Goal: Information Seeking & Learning: Learn about a topic

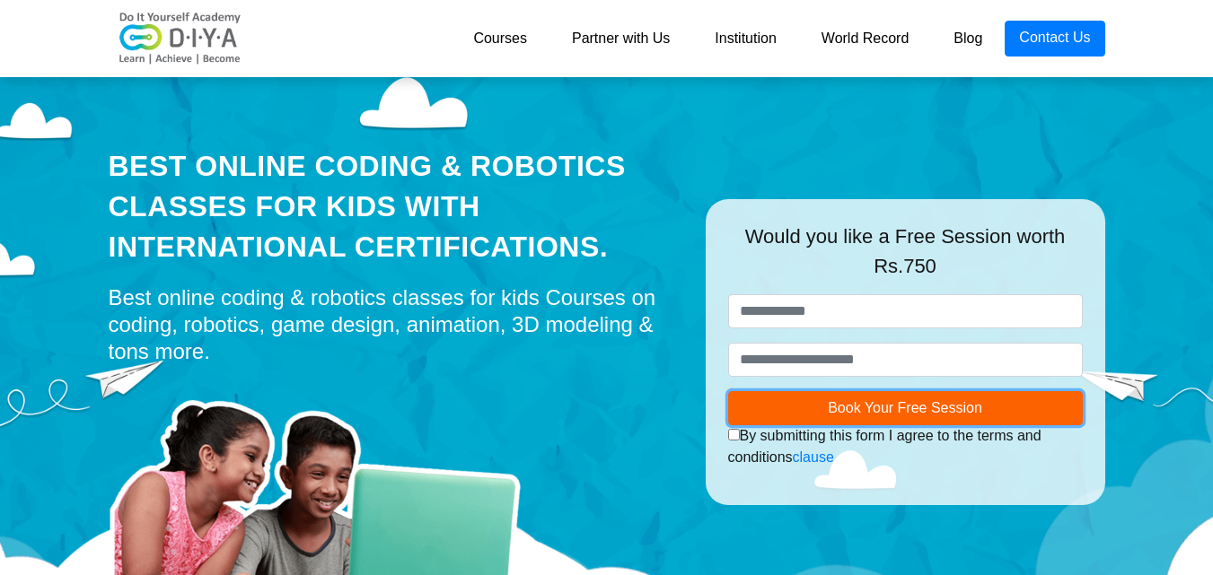
click at [910, 411] on span "Book Your Free Session" at bounding box center [905, 407] width 154 height 15
click at [449, 301] on div "Best online coding & robotics classes for kids Courses on coding, robotics, gam…" at bounding box center [394, 325] width 570 height 81
click at [874, 29] on link "World Record" at bounding box center [865, 39] width 133 height 36
click at [947, 50] on link "Blog" at bounding box center [968, 39] width 74 height 36
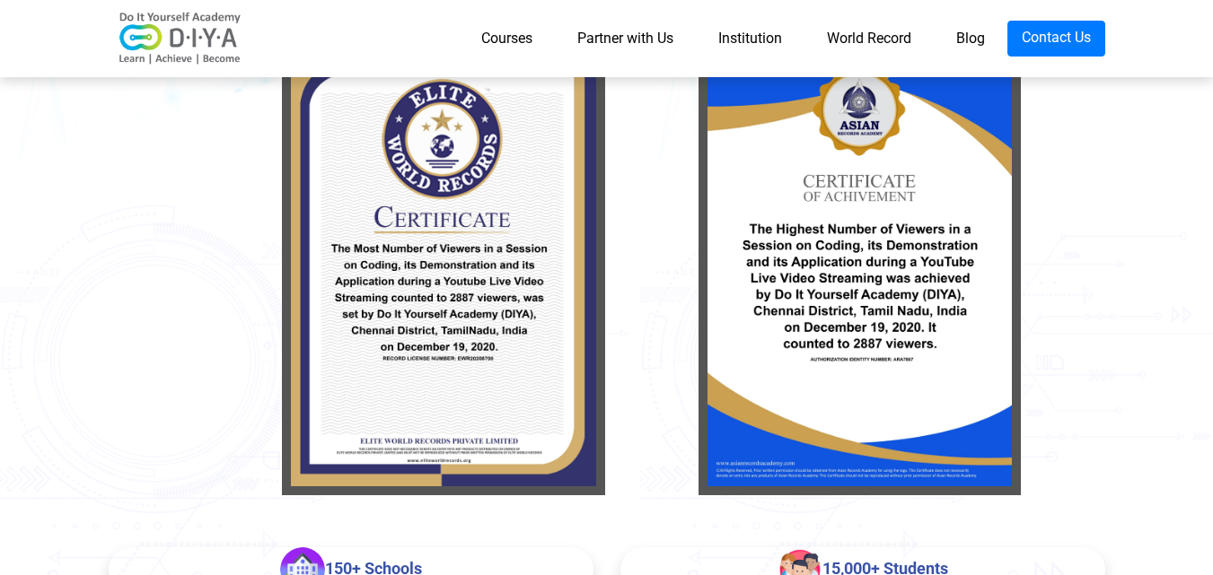
scroll to position [132, 0]
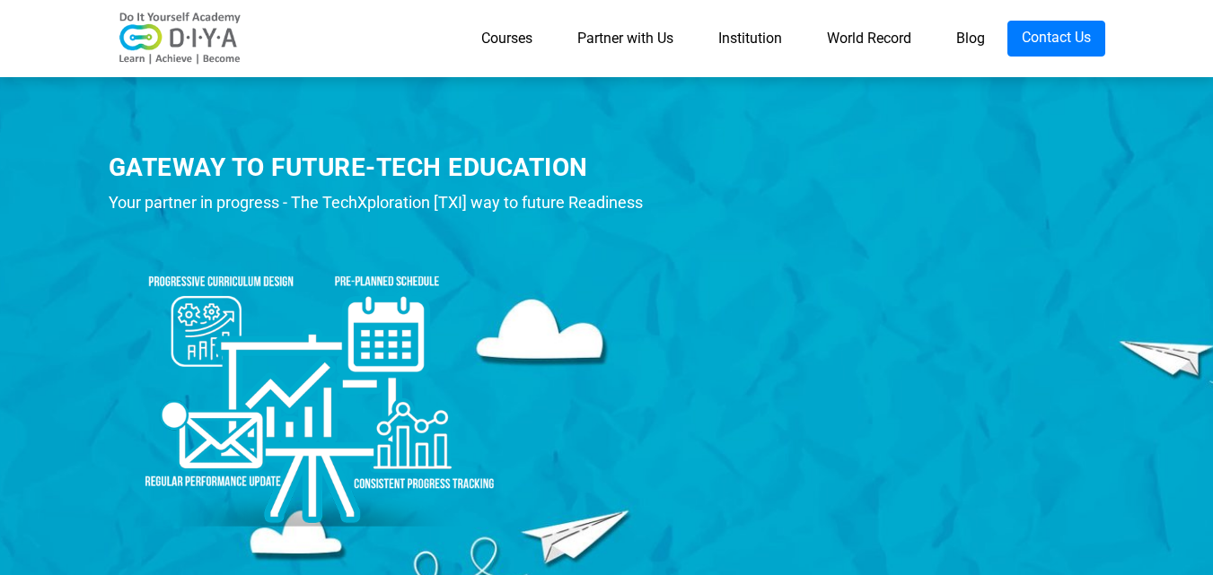
click at [473, 25] on link "Courses" at bounding box center [507, 39] width 96 height 36
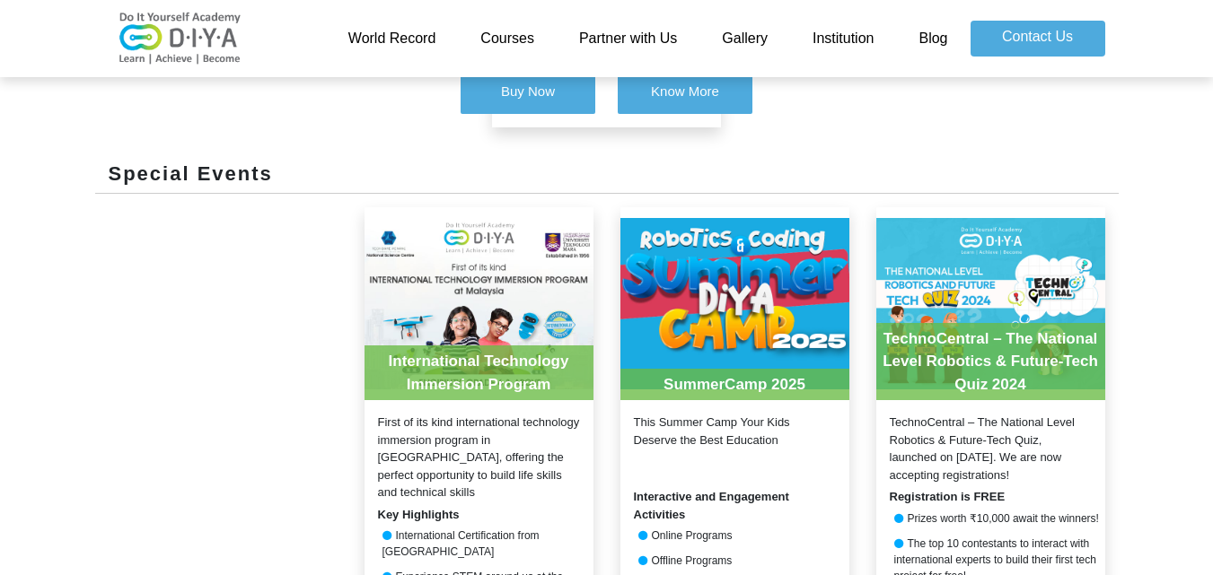
scroll to position [2011, 0]
